Goal: Task Accomplishment & Management: Complete application form

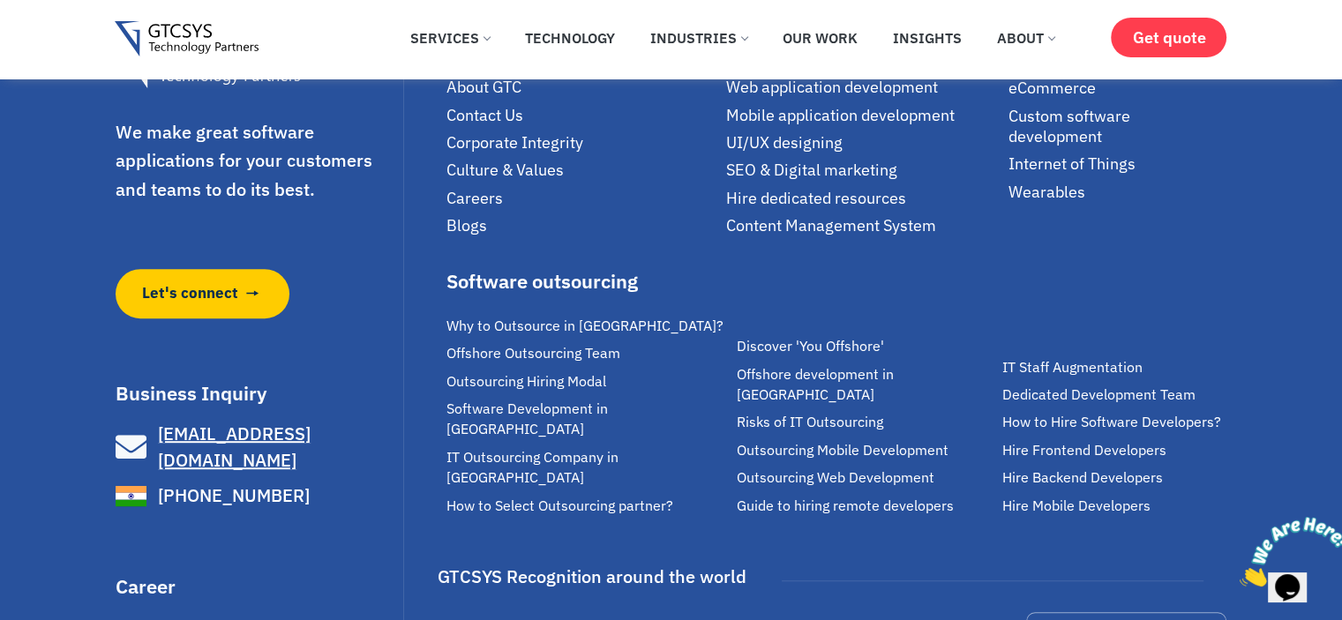
scroll to position [1145, 0]
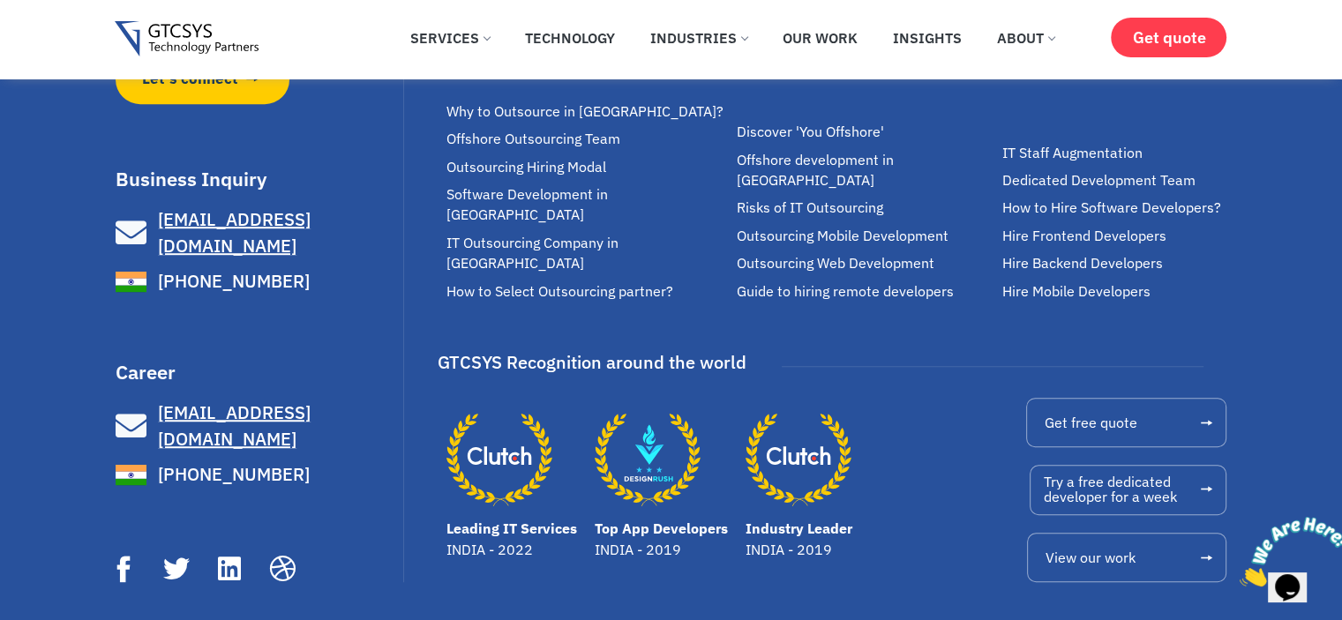
click at [247, 461] on span "[PHONE_NUMBER]" at bounding box center [231, 474] width 156 height 26
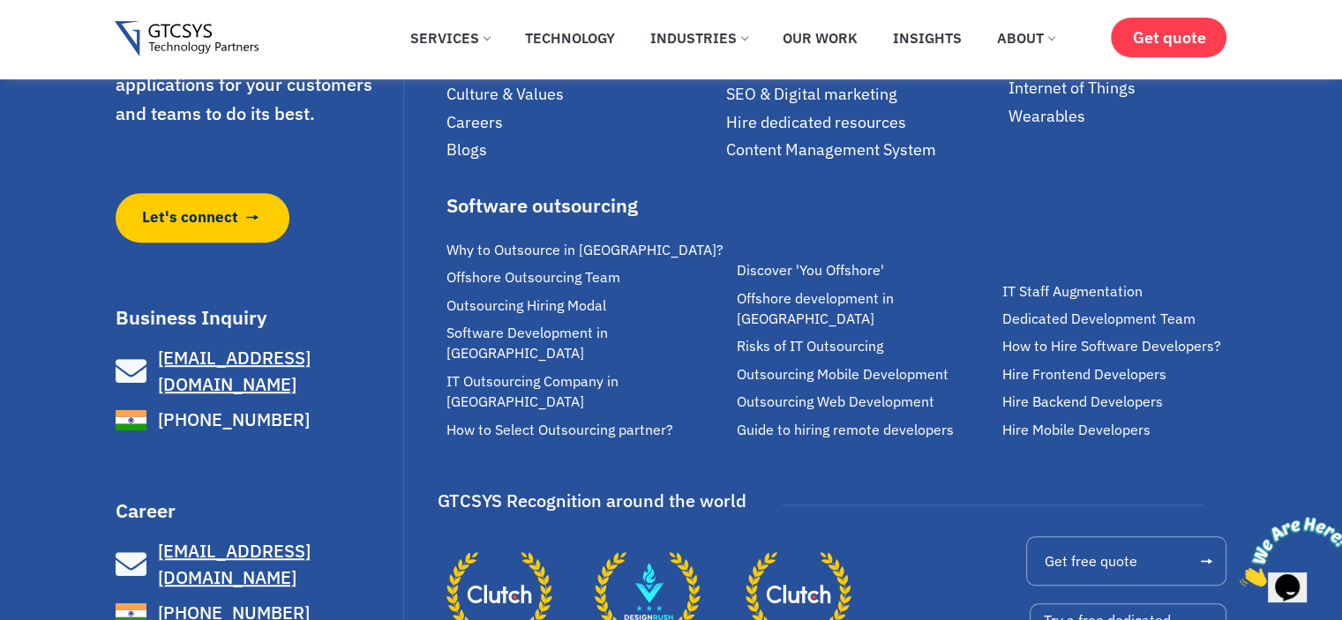
scroll to position [880, 0]
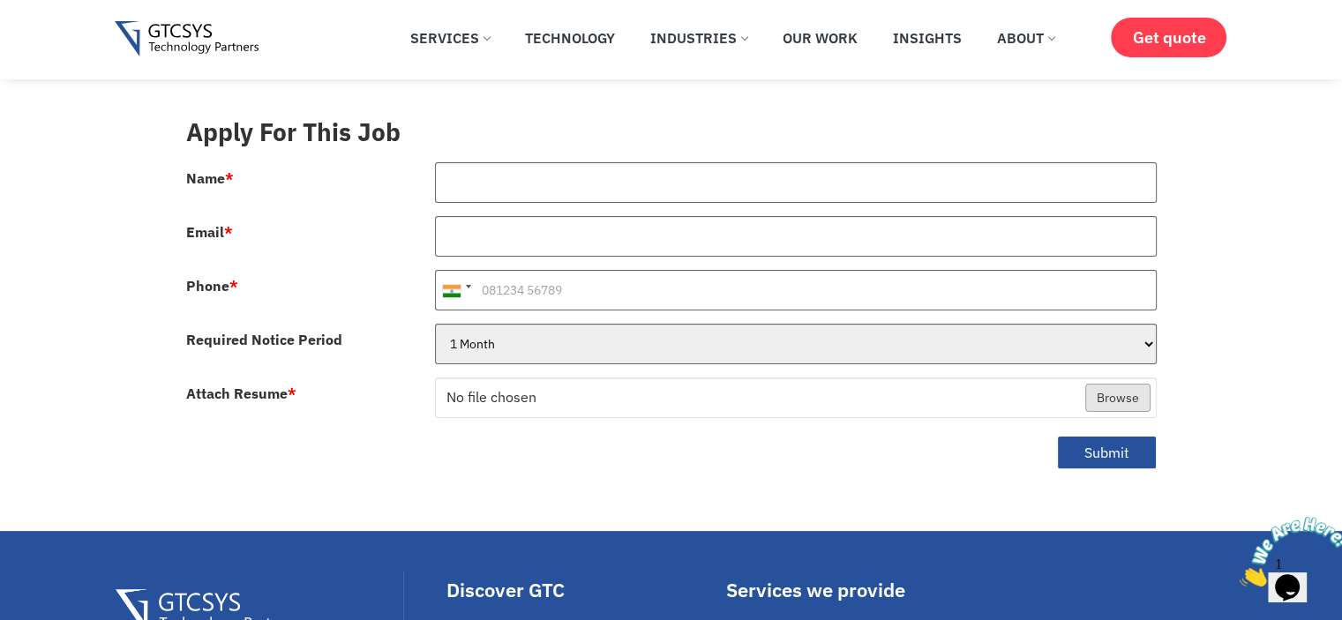
scroll to position [353, 0]
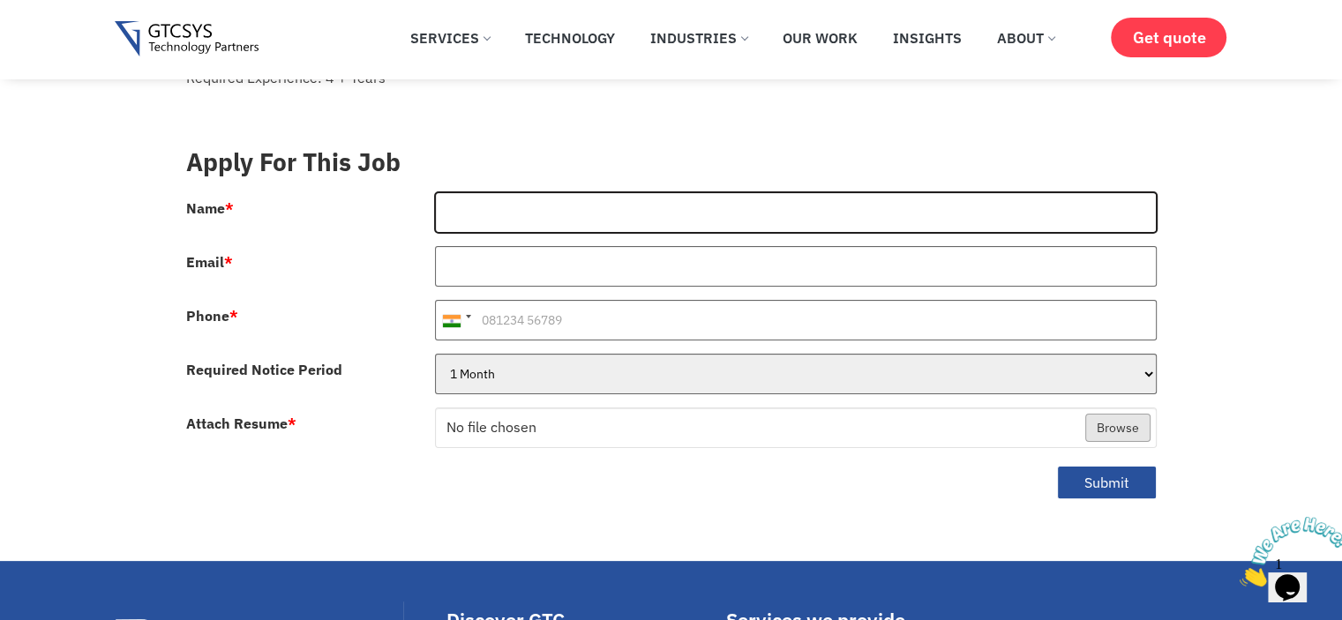
click at [519, 192] on input "Name *" at bounding box center [795, 212] width 721 height 41
type input "Vaishali bhadreshvara"
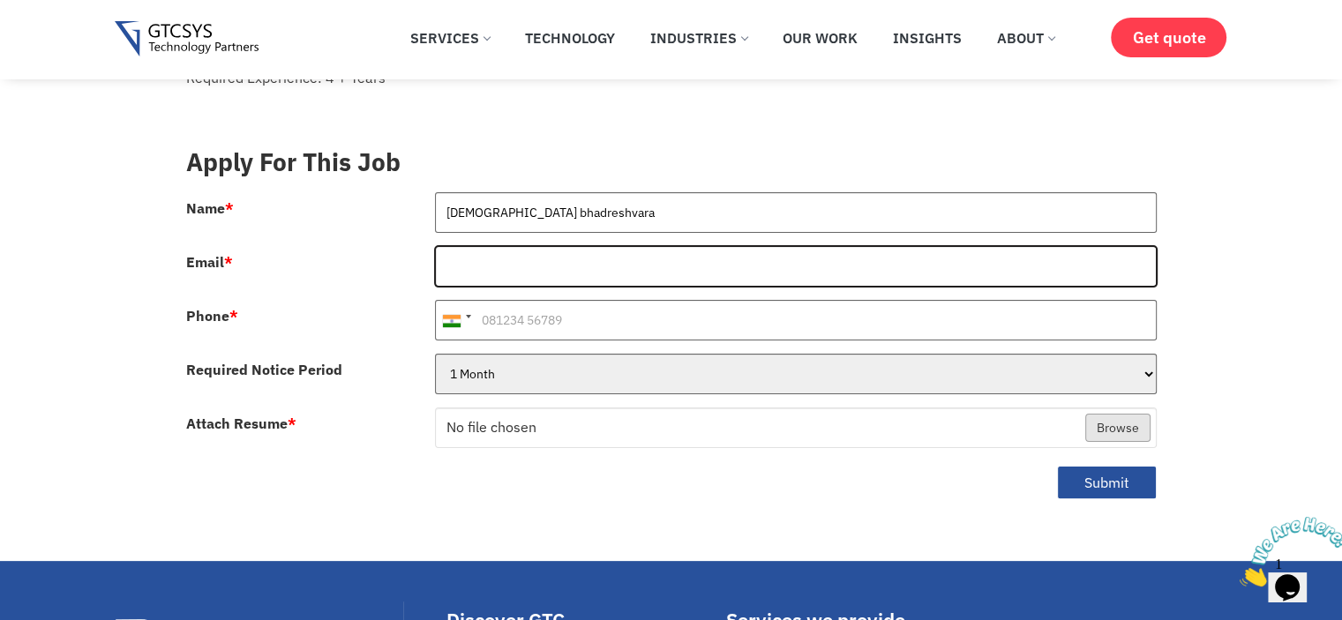
type input "vmandaliya32@gmail.com"
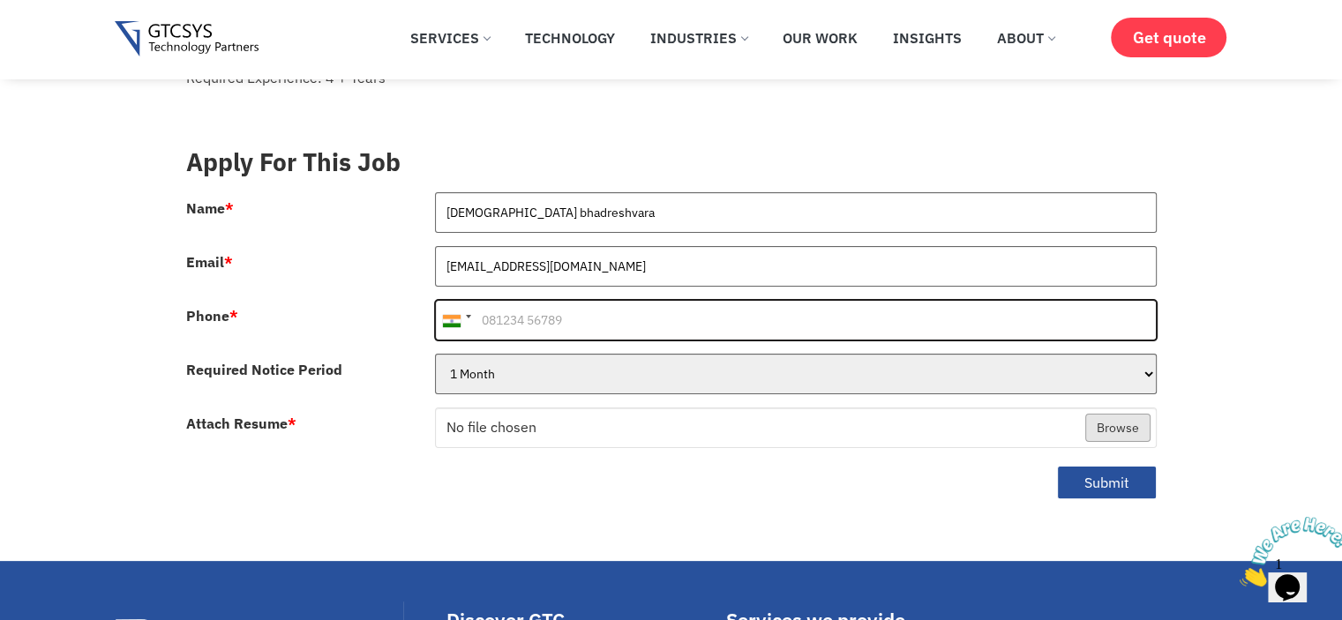
type input "+919574024275"
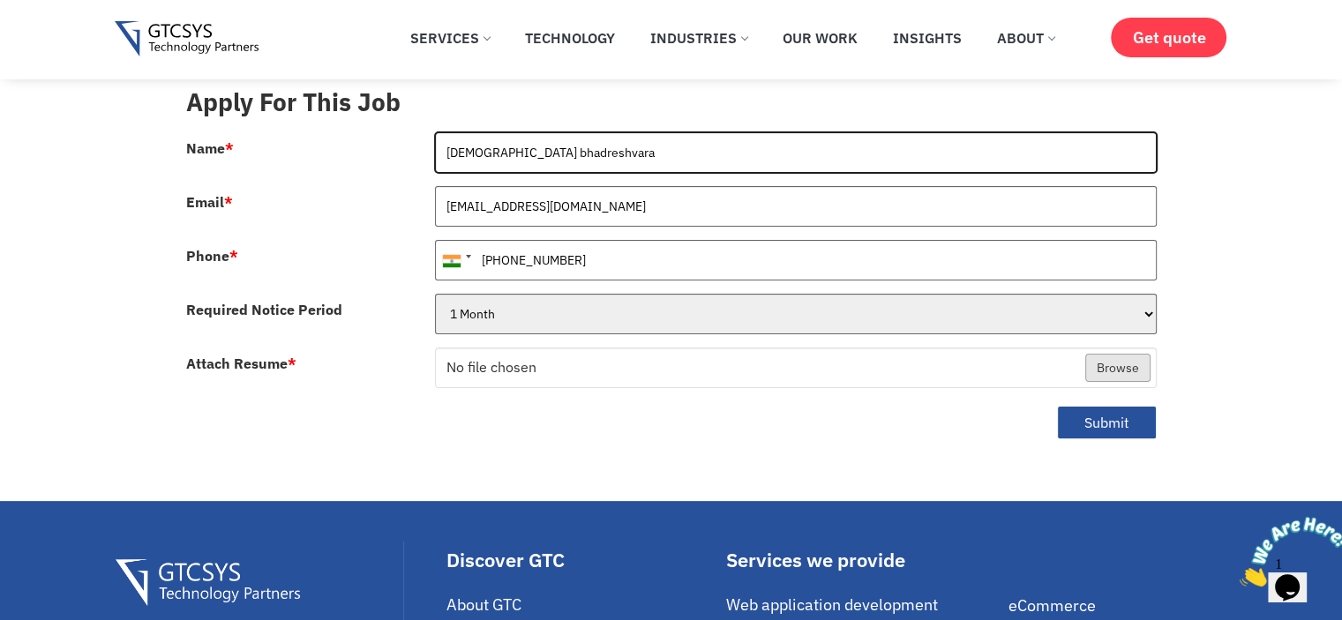
scroll to position [529, 0]
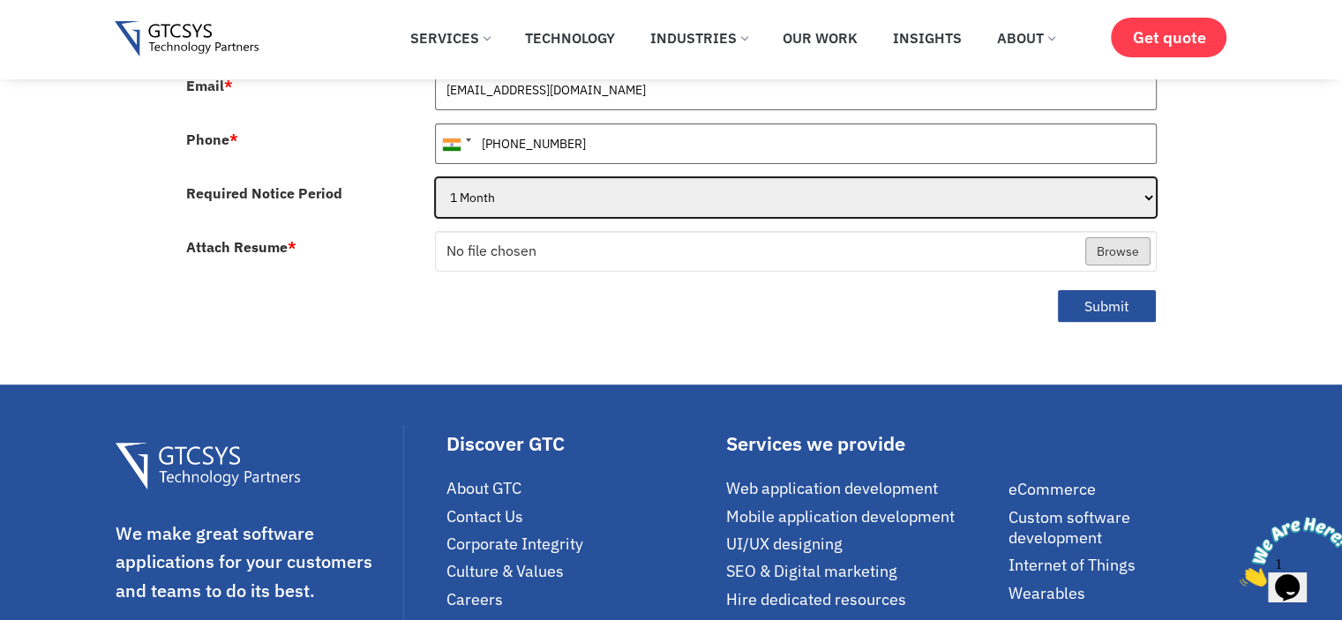
click at [555, 182] on select "1 Month 2 Months 3Months" at bounding box center [795, 197] width 721 height 41
click at [554, 182] on select "1 Month 2 Months 3Months" at bounding box center [795, 197] width 721 height 41
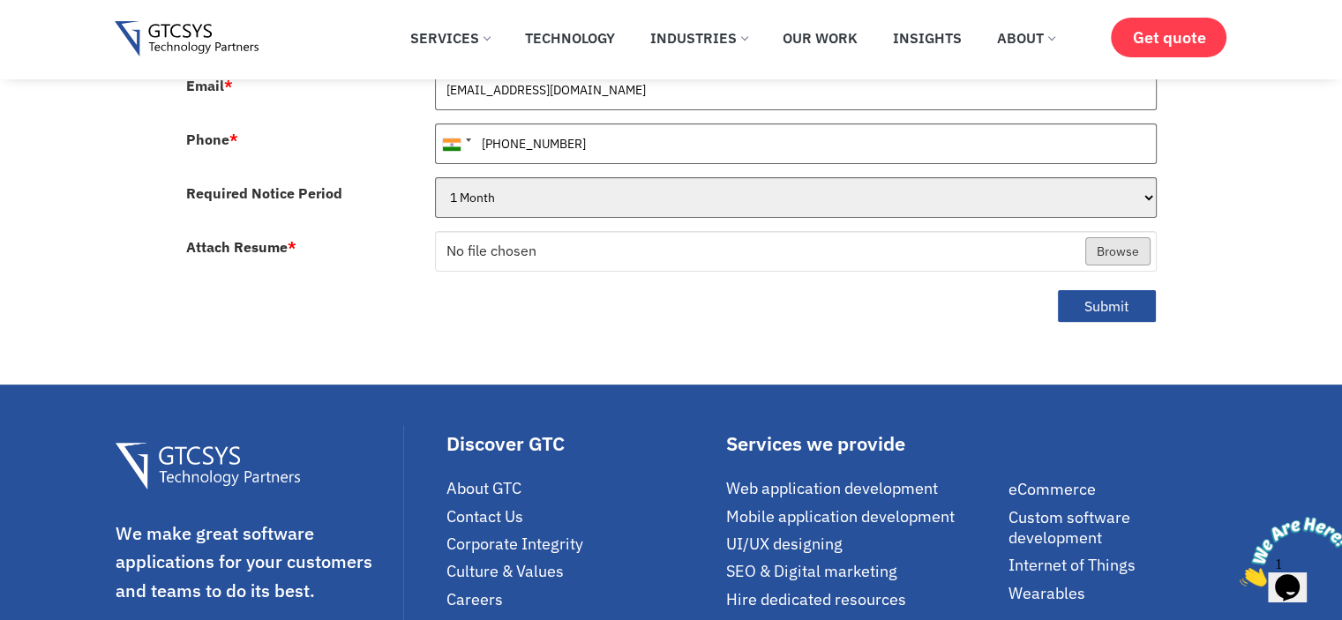
click at [534, 154] on div "United States +1 United Kingdom +44 Afghanistan (‫افغانستان‬‎) +93 Albania (Shq…" at bounding box center [796, 150] width 748 height 54
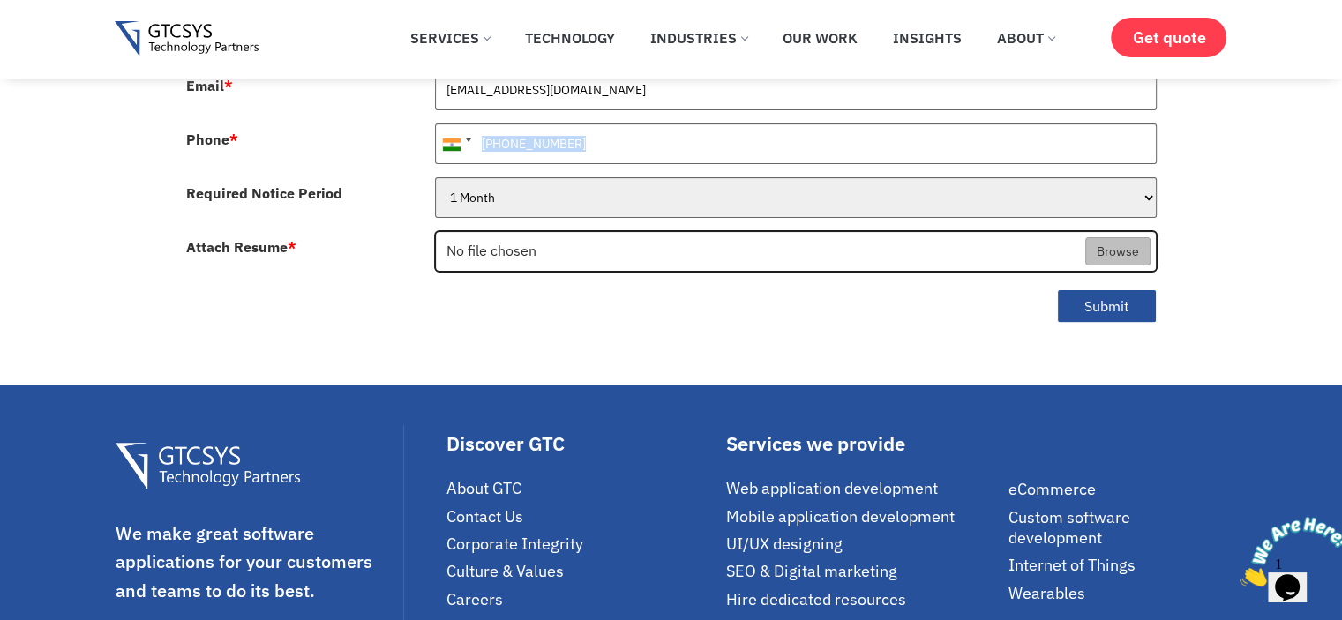
click at [526, 232] on input "Attach Resume *" at bounding box center [796, 252] width 720 height 41
type input "C:\fakepath\Vaishali_Android_Resume.pdf"
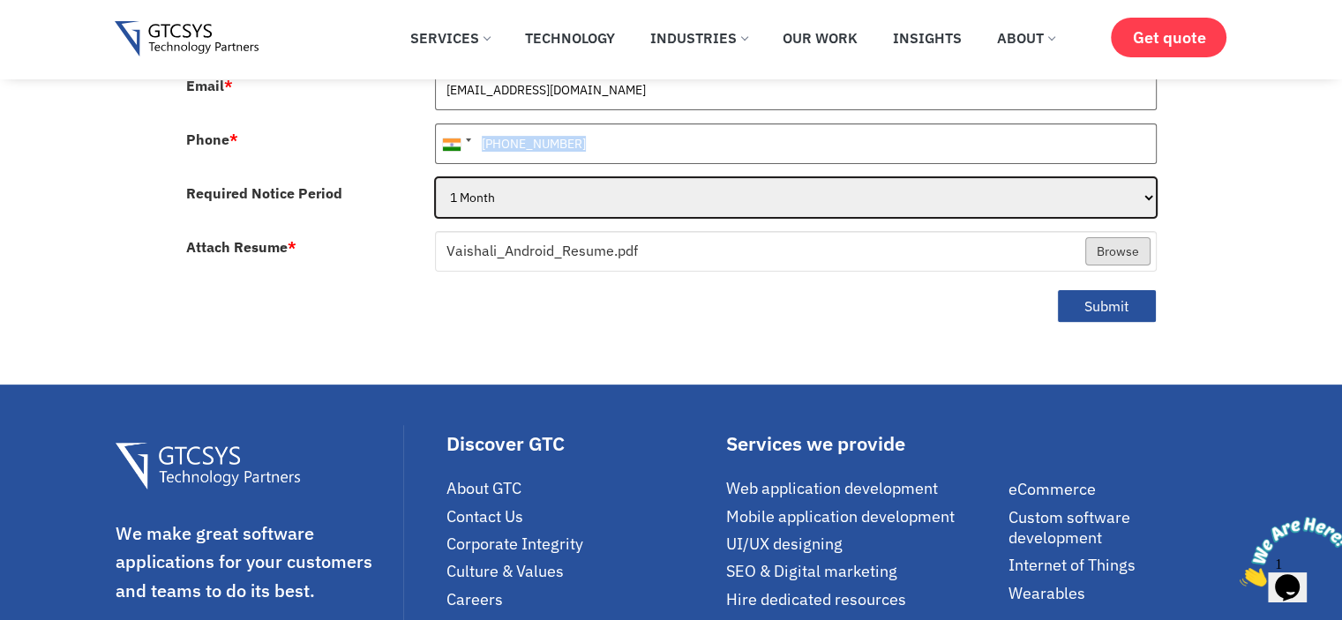
click at [500, 177] on select "1 Month 2 Months 3Months" at bounding box center [795, 197] width 721 height 41
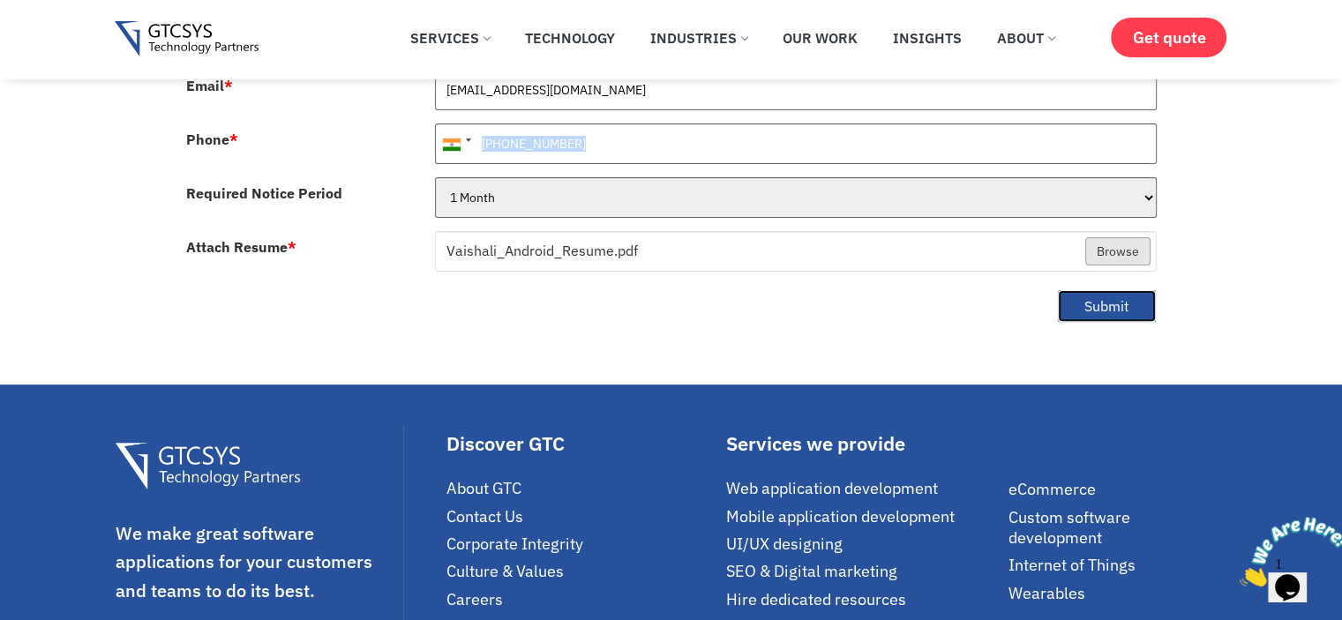
click at [1132, 291] on button "Submit" at bounding box center [1107, 306] width 100 height 34
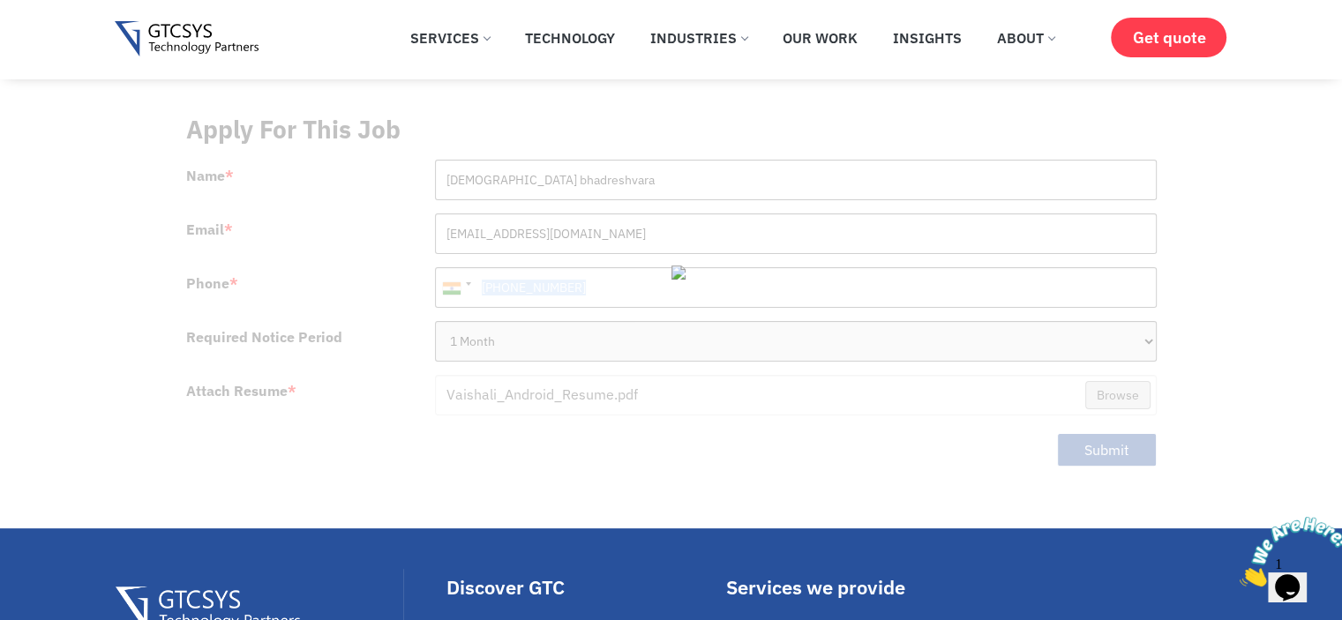
scroll to position [441, 0]
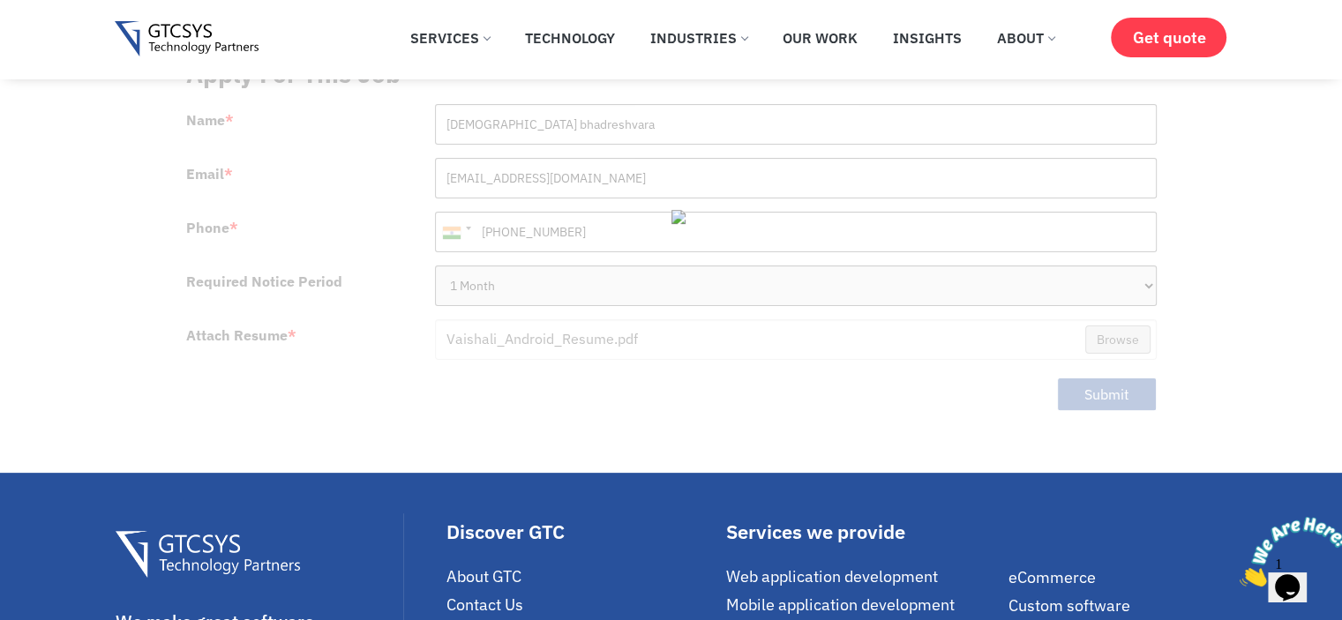
click at [1115, 373] on div at bounding box center [671, 236] width 970 height 385
